Goal: Download file/media

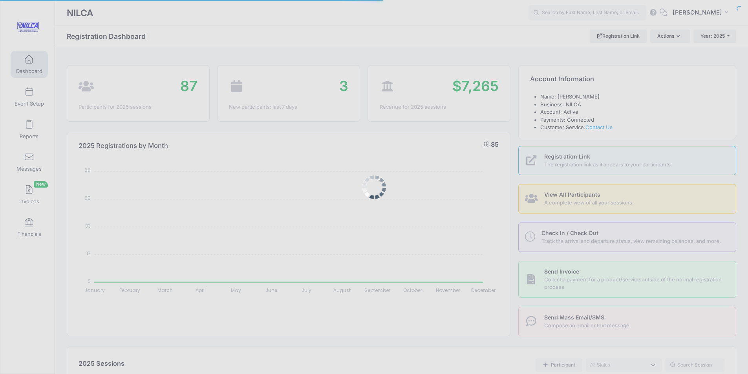
select select
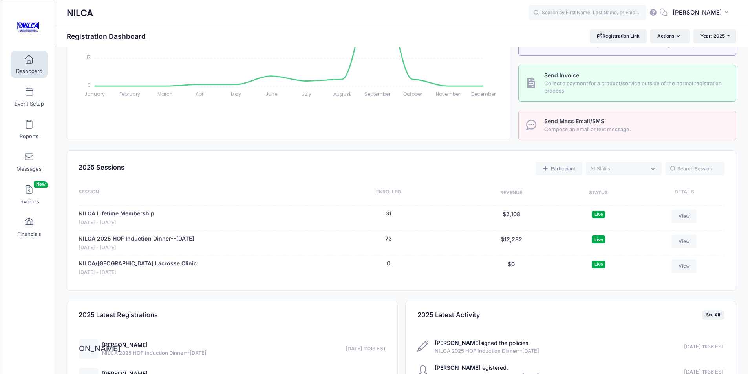
scroll to position [235, 0]
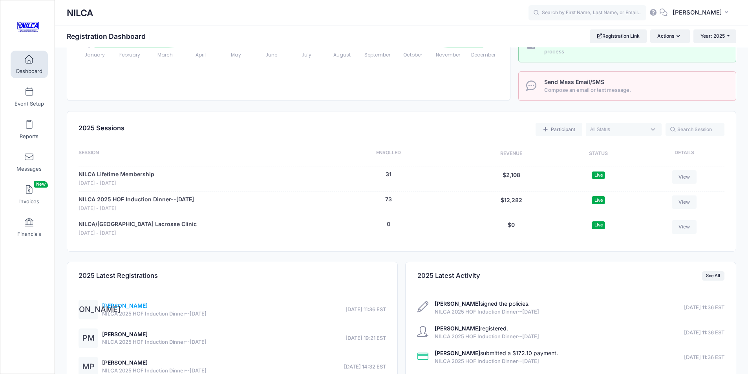
click at [134, 307] on link "James Atkinson" at bounding box center [125, 305] width 46 height 7
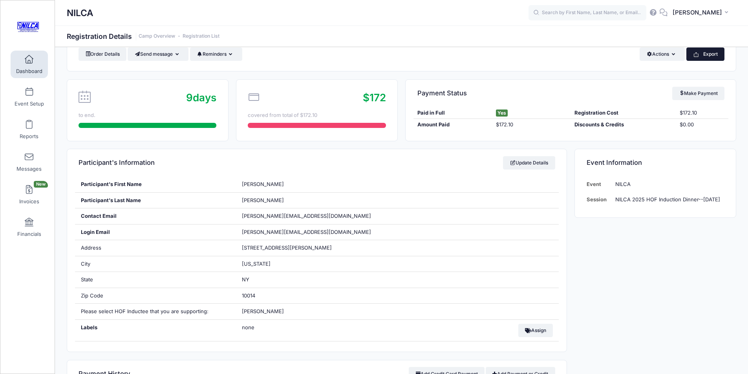
click at [703, 55] on button "Export" at bounding box center [705, 53] width 38 height 13
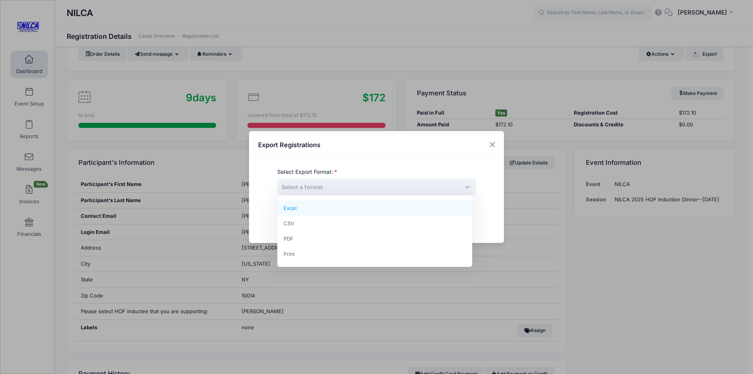
click at [391, 182] on span "Select a format" at bounding box center [376, 187] width 199 height 17
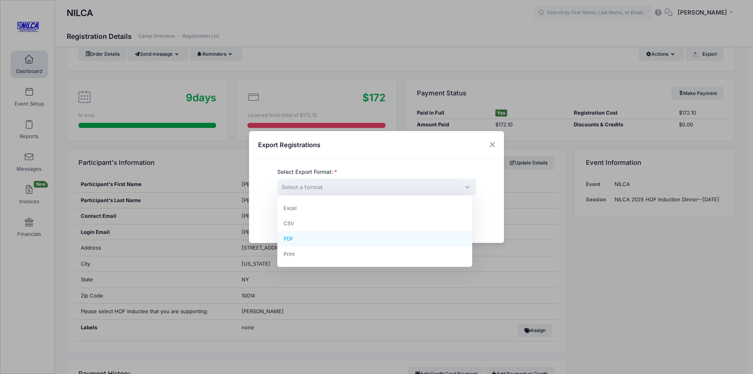
select select "pdf"
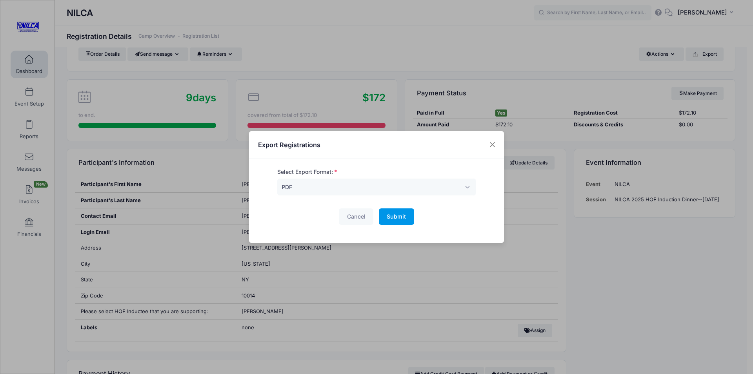
click at [398, 209] on button "Submit Please wait..." at bounding box center [396, 216] width 35 height 17
